Goal: Check status: Check status

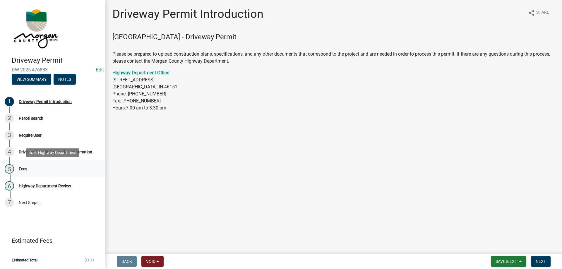
click at [23, 171] on div "Fees" at bounding box center [23, 169] width 8 height 4
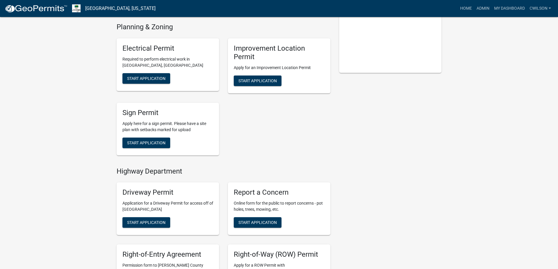
scroll to position [225, 0]
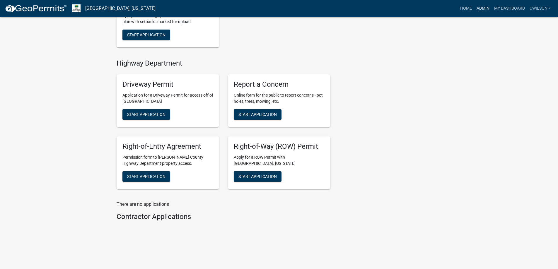
click at [481, 6] on link "Admin" at bounding box center [483, 8] width 18 height 11
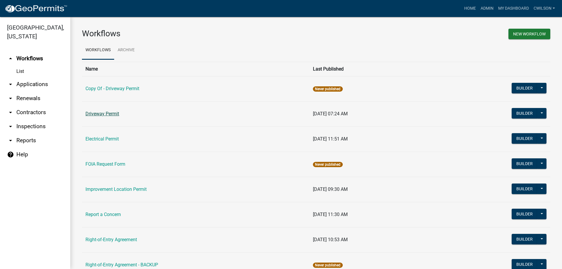
click at [100, 113] on link "Driveway Permit" at bounding box center [103, 114] width 34 height 6
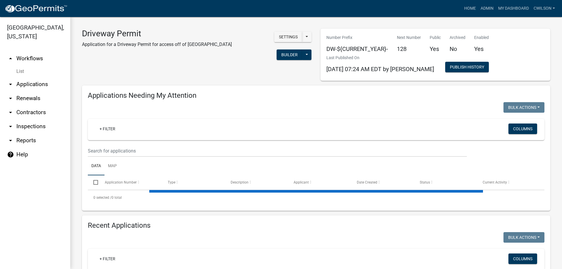
select select "2: 50"
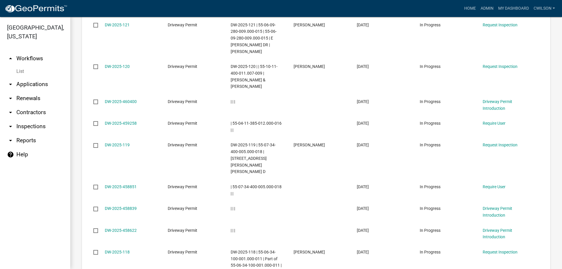
scroll to position [1306, 0]
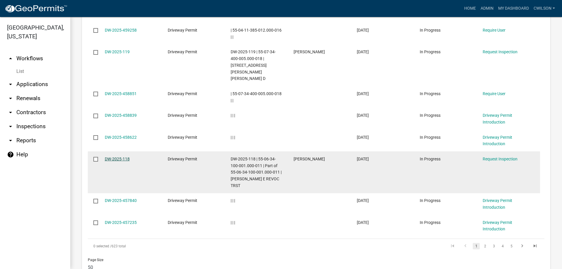
click at [117, 157] on link "DW-2025-118" at bounding box center [117, 159] width 25 height 5
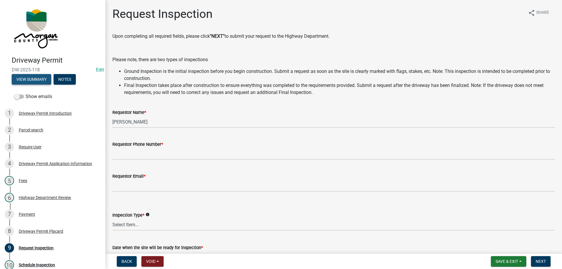
click at [35, 77] on button "View Summary" at bounding box center [32, 79] width 40 height 11
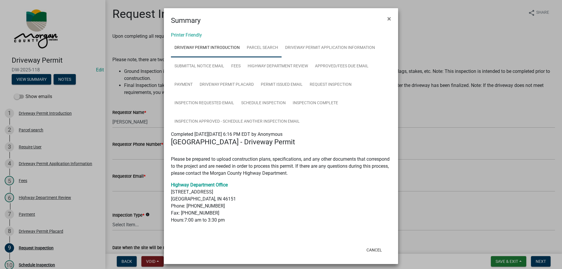
click at [260, 48] on link "Parcel search" at bounding box center [262, 48] width 38 height 19
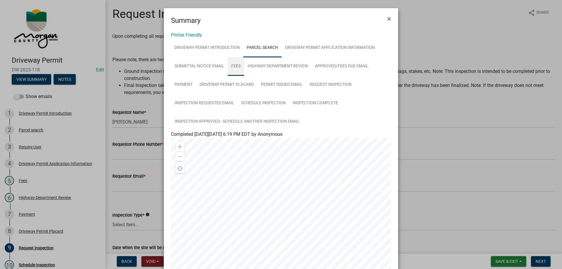
click at [232, 64] on link "Fees" at bounding box center [236, 66] width 16 height 19
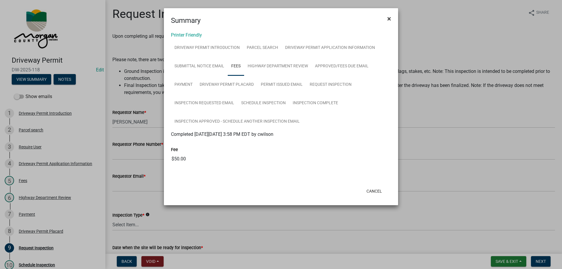
click at [389, 19] on span "×" at bounding box center [390, 19] width 4 height 8
